Goal: Check status

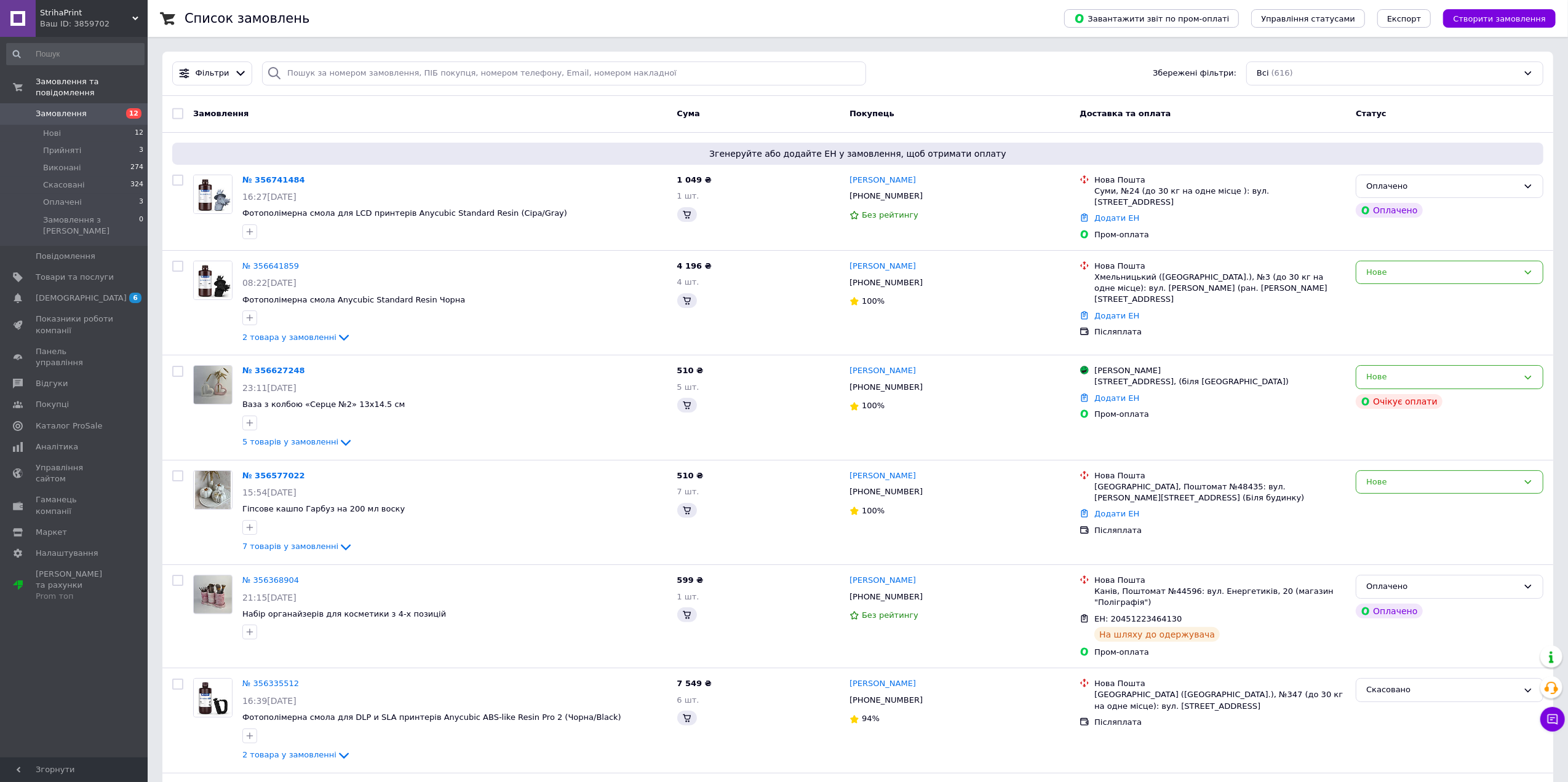
drag, startPoint x: 69, startPoint y: 104, endPoint x: 1295, endPoint y: 629, distance: 1333.7
click at [69, 108] on span "Замовлення" at bounding box center [61, 114] width 51 height 11
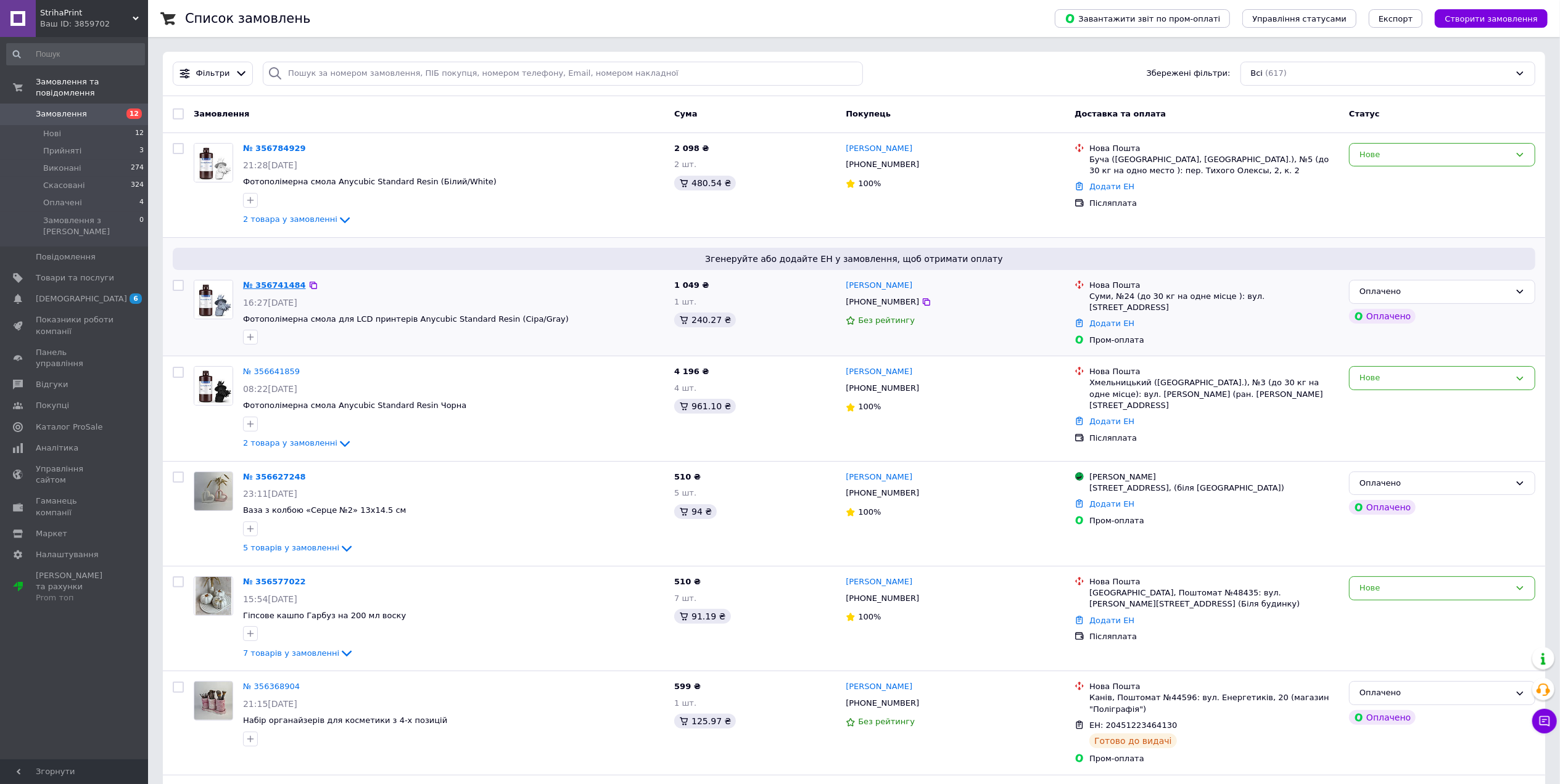
click at [270, 280] on div "№ 356741484" at bounding box center [275, 286] width 65 height 14
click at [275, 284] on link "№ 356741484" at bounding box center [275, 285] width 63 height 9
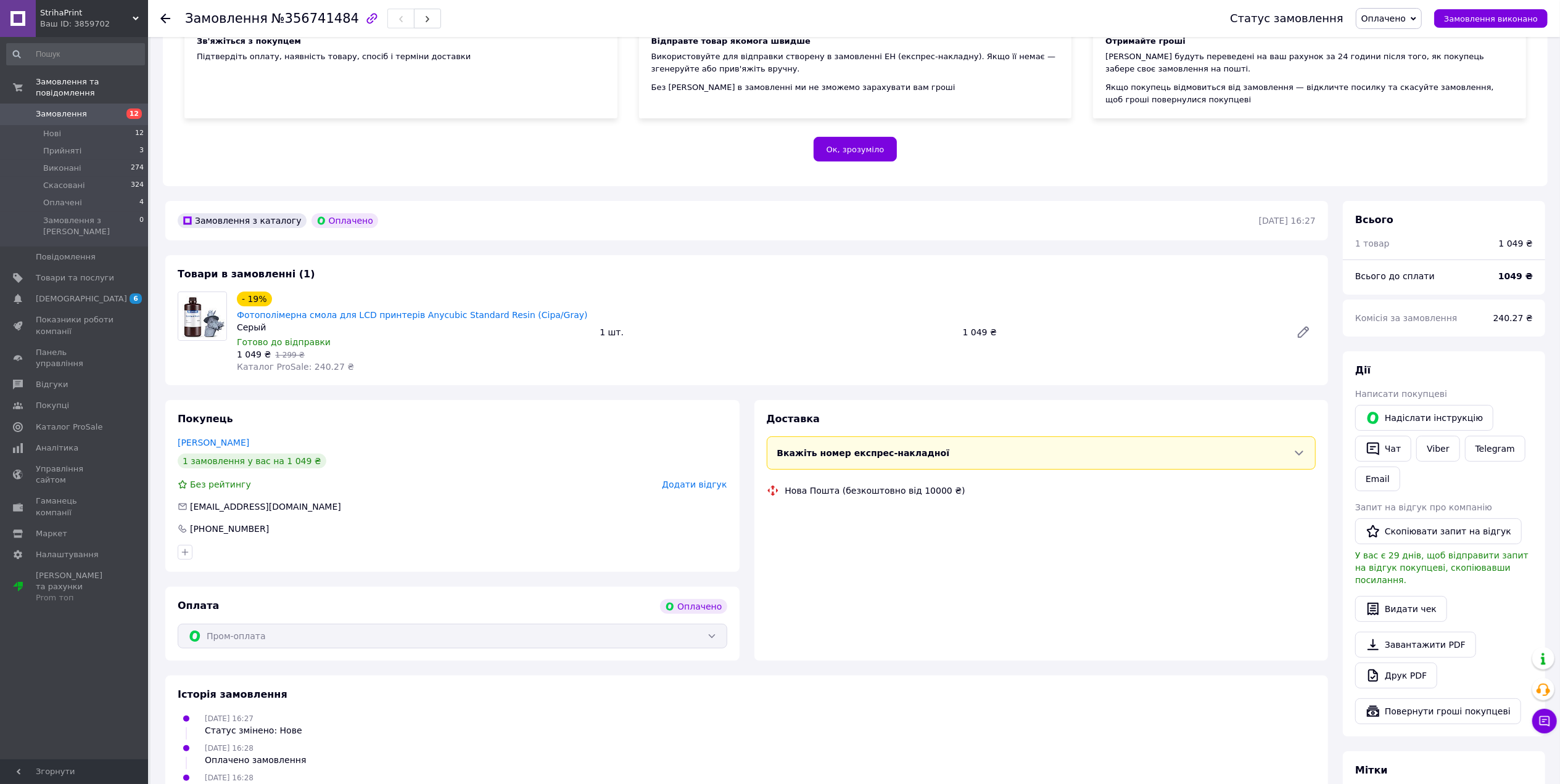
scroll to position [395, 0]
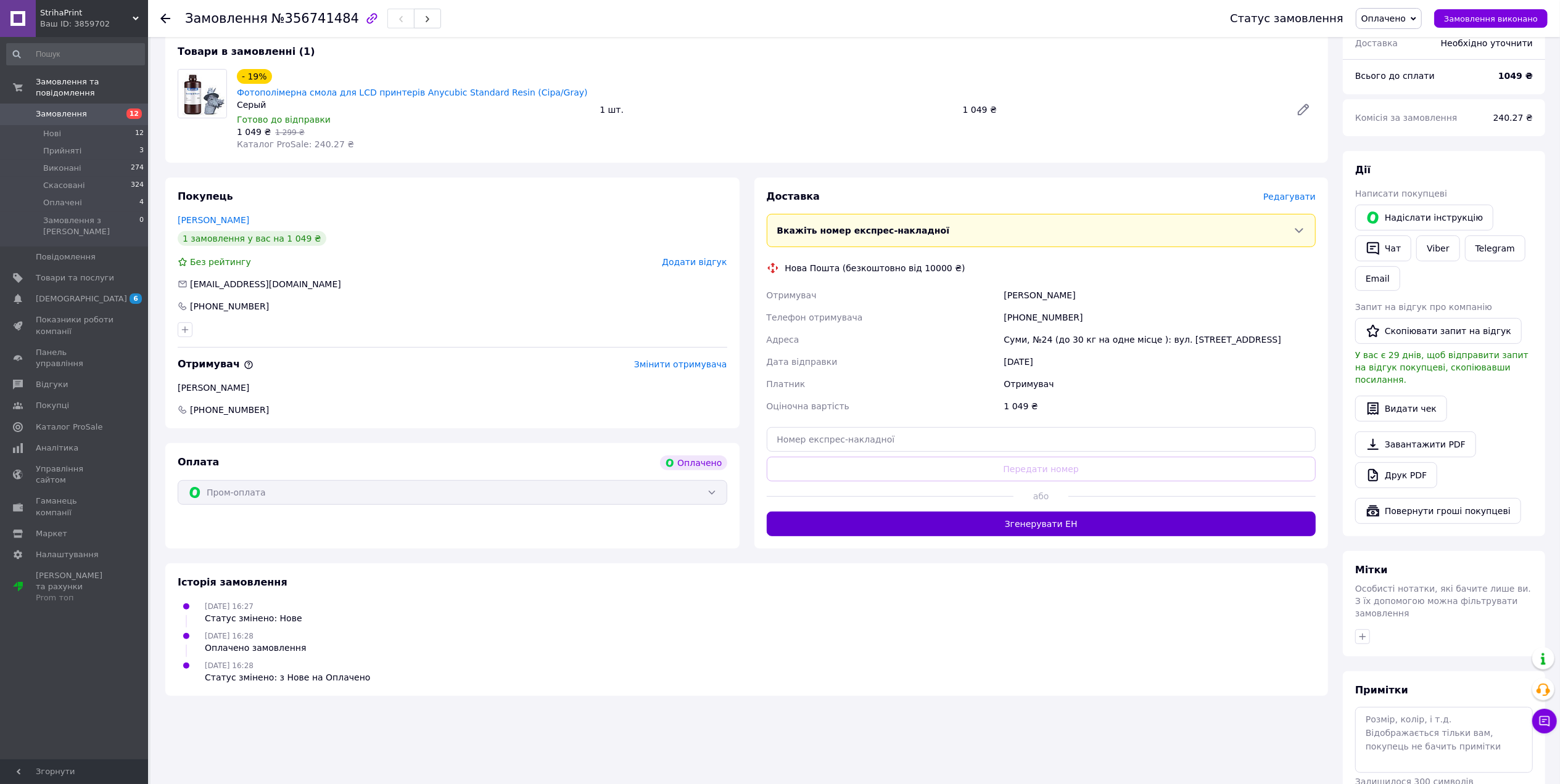
click at [1020, 511] on button "Згенерувати ЕН" at bounding box center [1041, 523] width 549 height 24
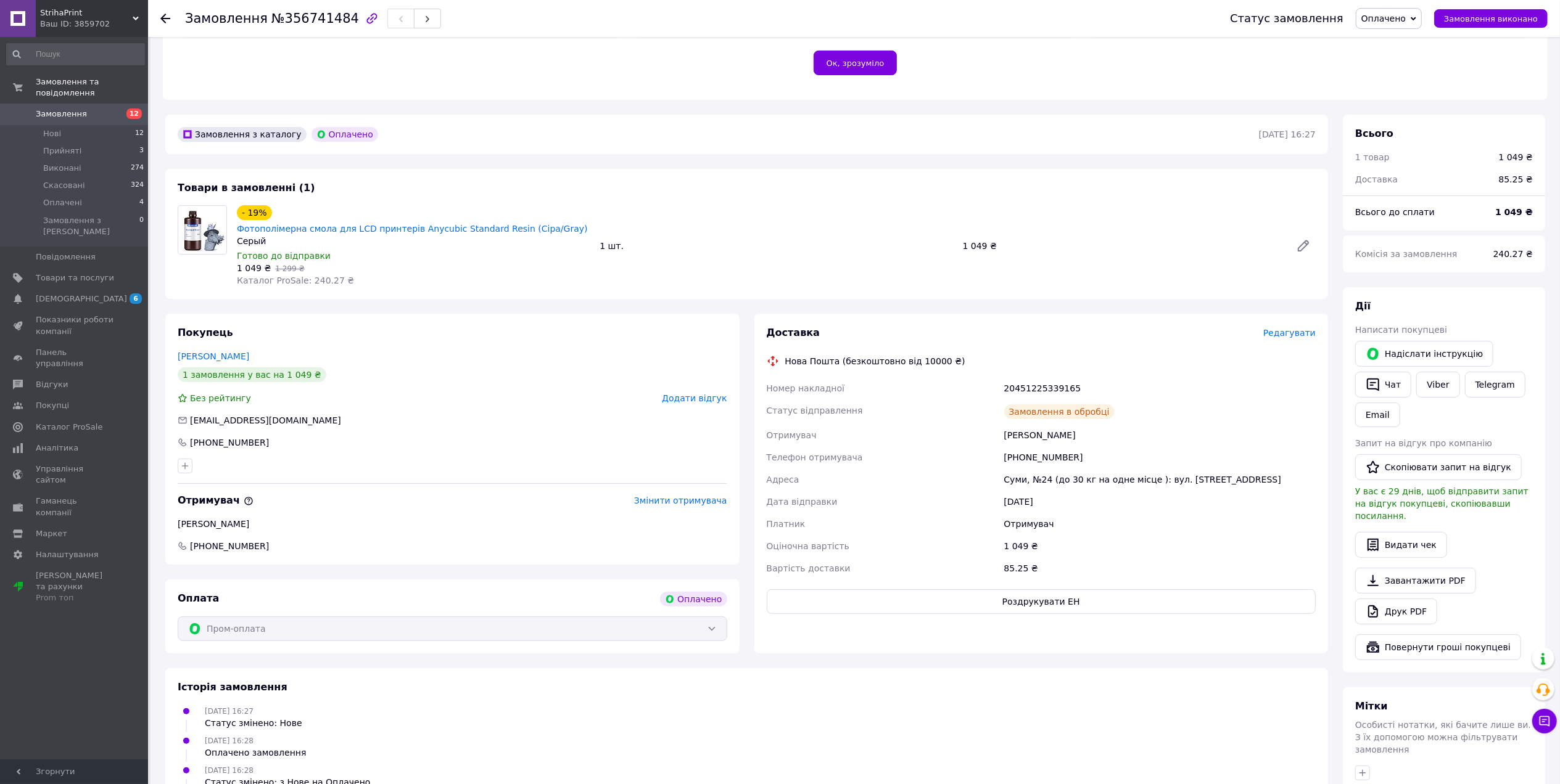
scroll to position [67, 0]
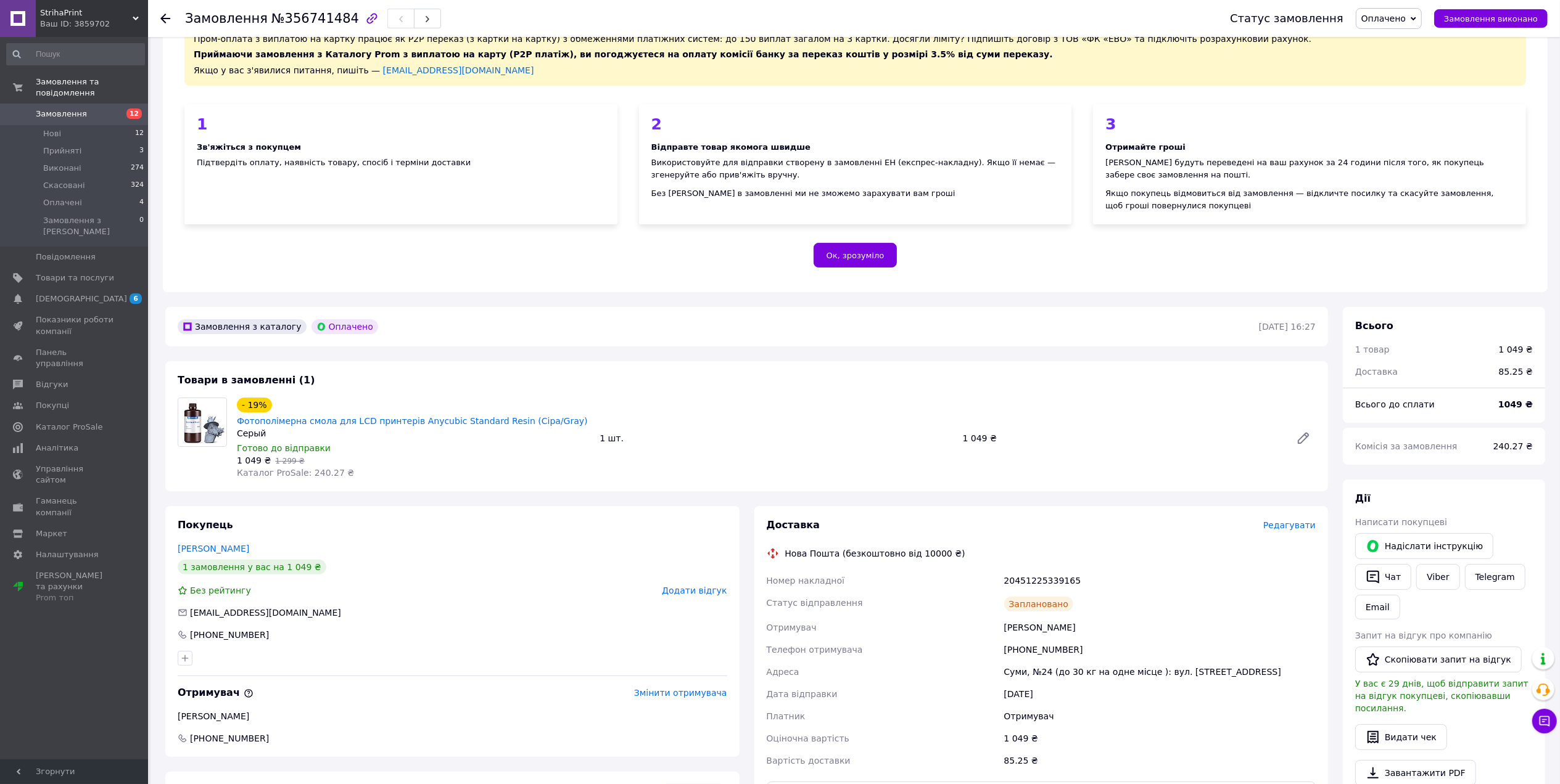
click at [155, 34] on div "Замовлення №356741484 Статус замовлення Оплачено Прийнято Виконано Скасовано За…" at bounding box center [853, 18] width 1411 height 37
click at [163, 20] on icon at bounding box center [166, 19] width 10 height 10
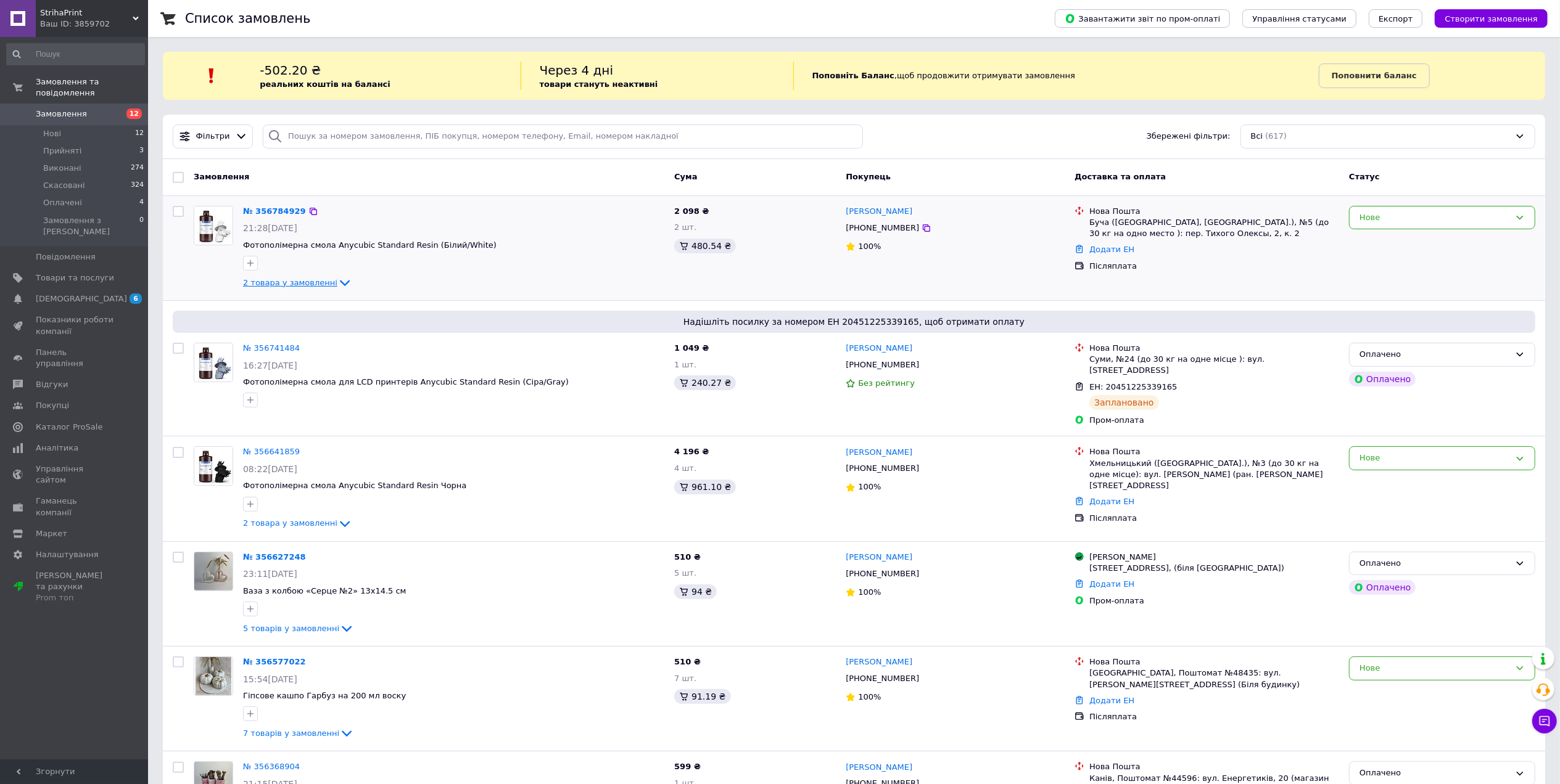
click at [337, 282] on icon at bounding box center [345, 283] width 15 height 15
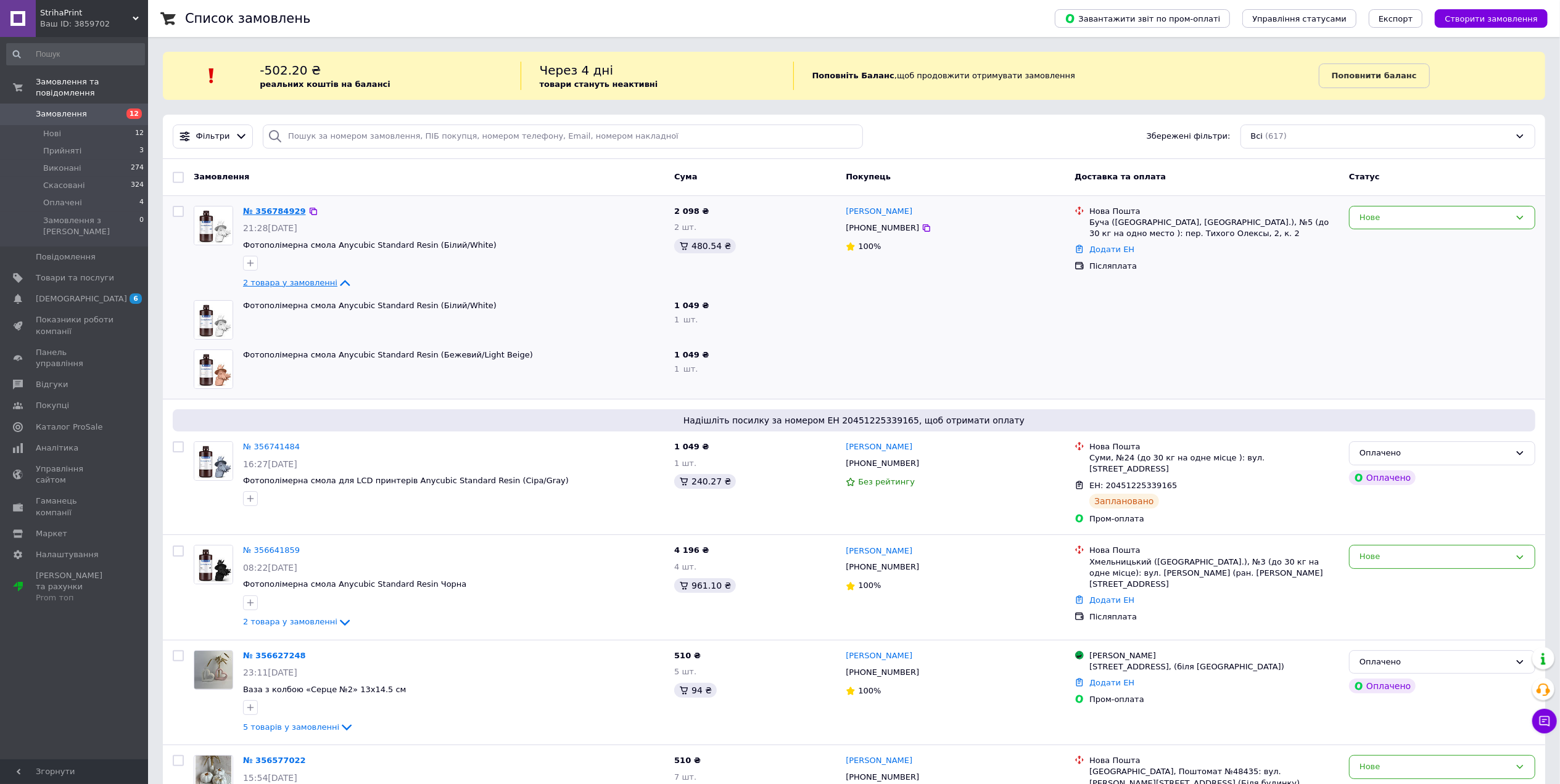
click at [272, 210] on link "№ 356784929" at bounding box center [275, 211] width 63 height 9
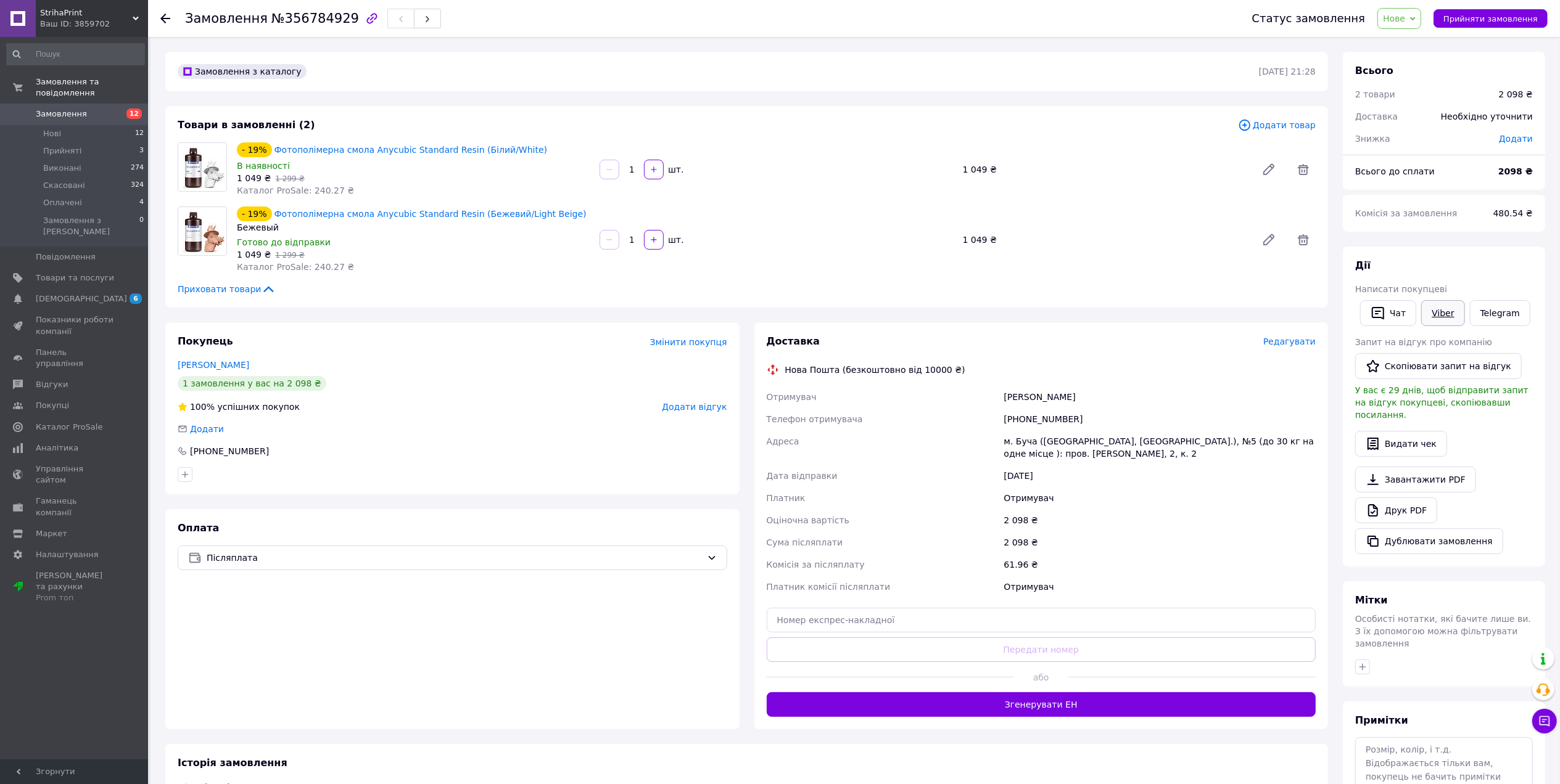
click at [1452, 308] on link "Viber" at bounding box center [1442, 313] width 43 height 26
click at [1204, 372] on div "Нова Пошта (безкоштовно від 10000 ₴)" at bounding box center [1041, 370] width 556 height 13
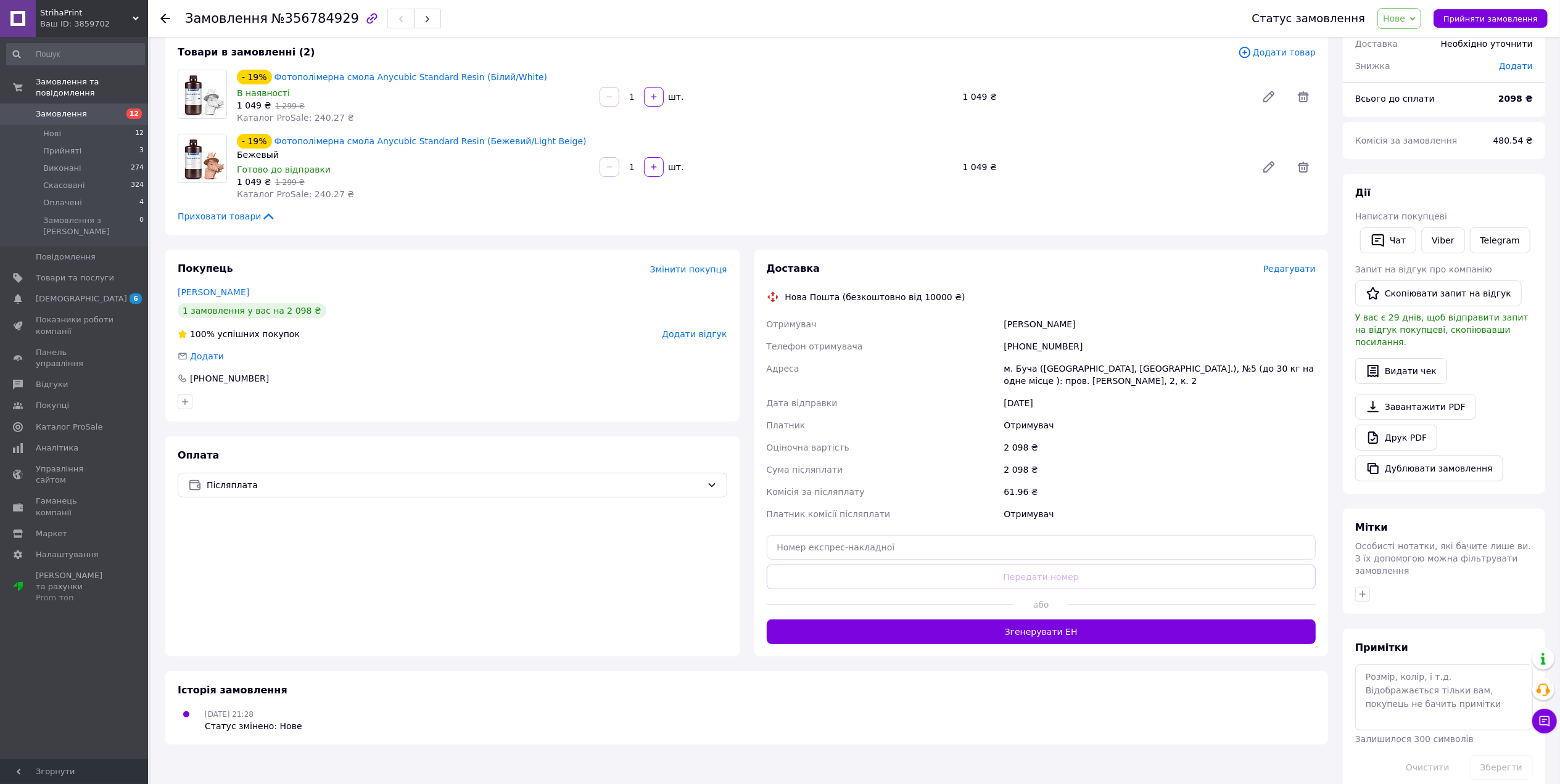
scroll to position [70, 0]
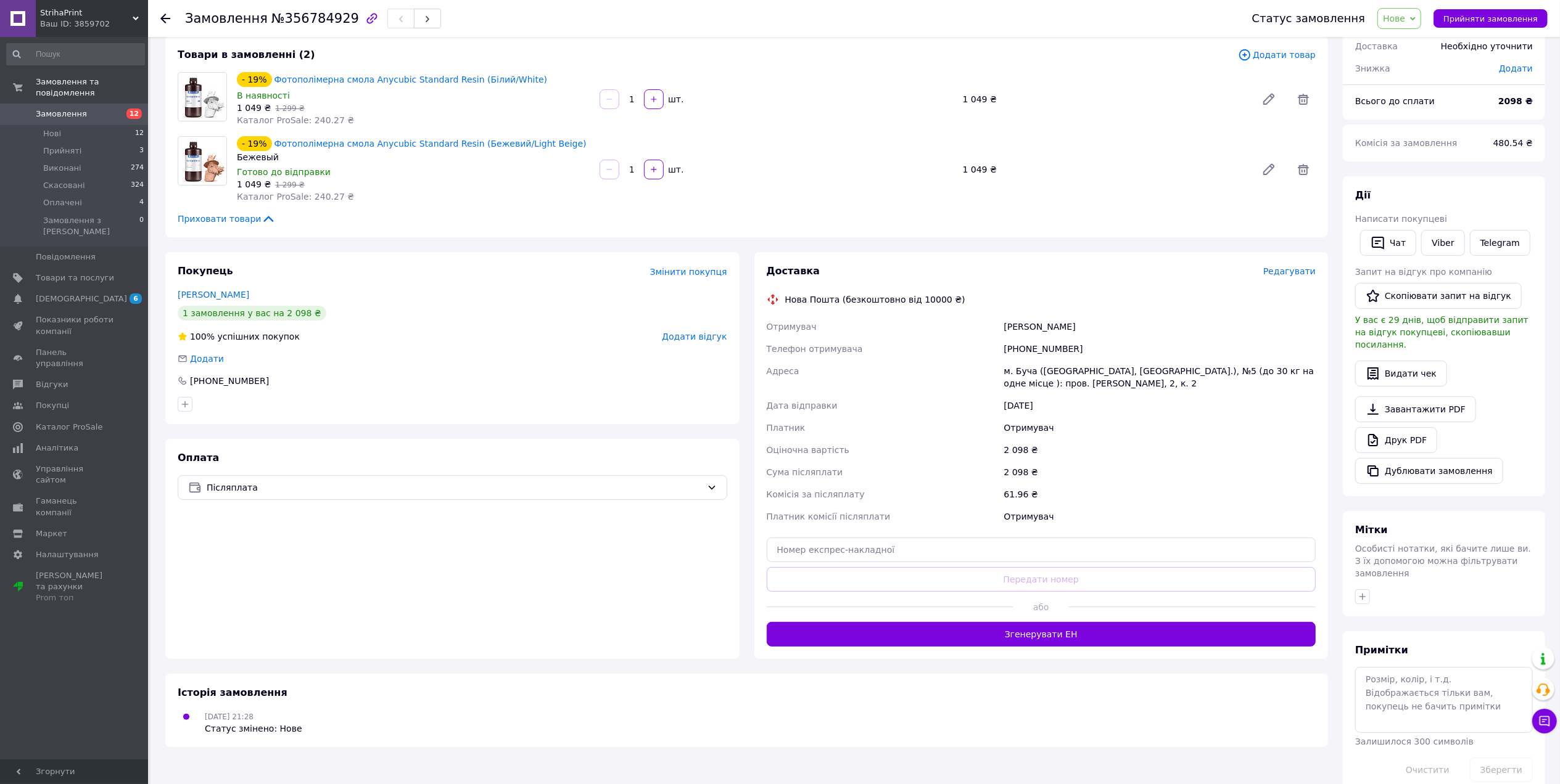
click at [114, 108] on span "12" at bounding box center [131, 114] width 34 height 11
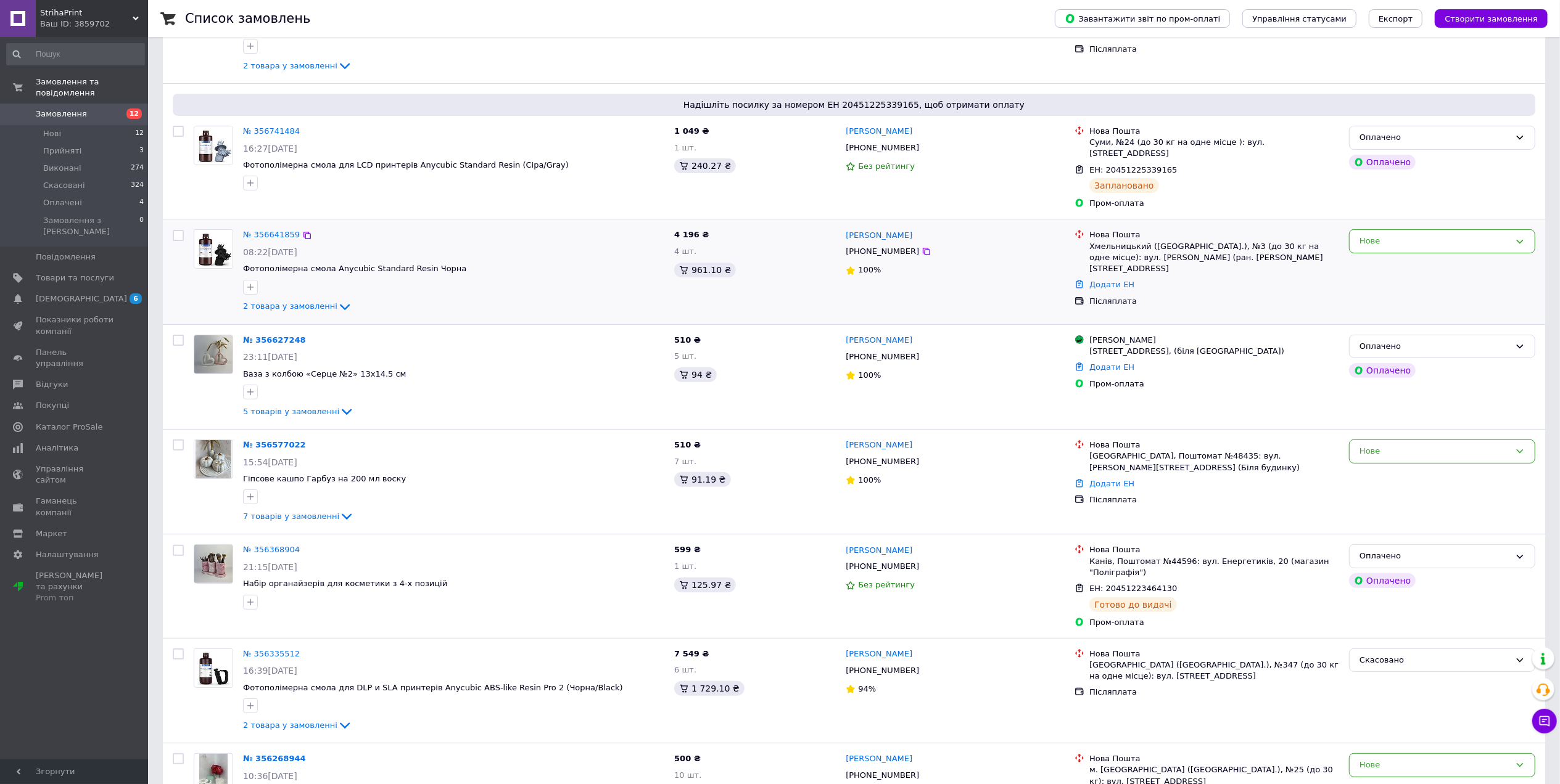
scroll to position [246, 0]
